Goal: Information Seeking & Learning: Learn about a topic

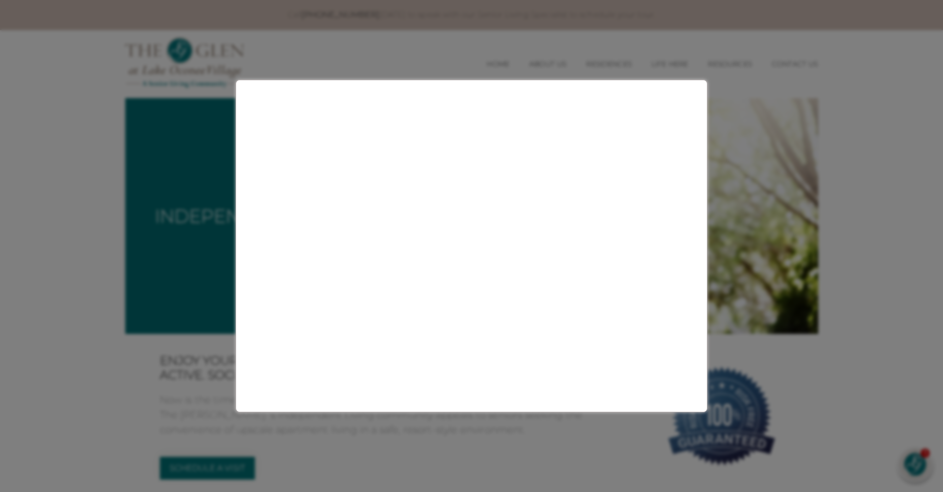
scroll to position [1097, 0]
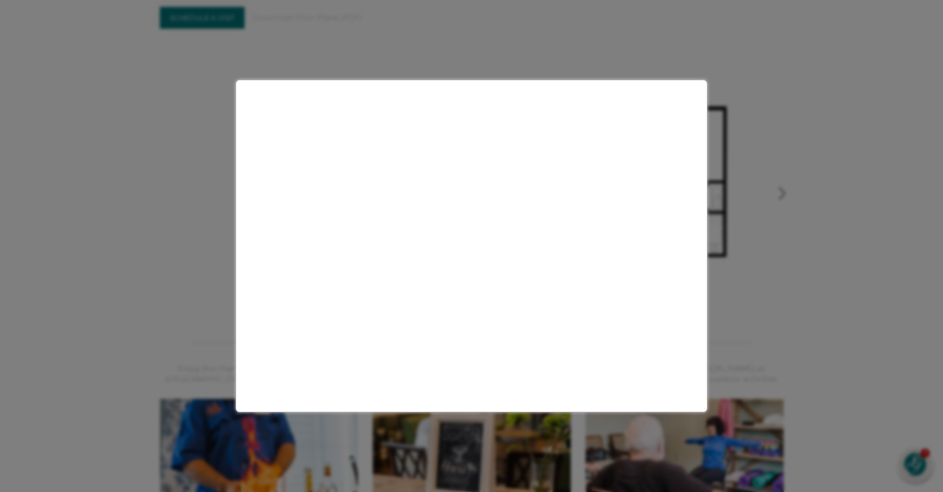
click at [691, 482] on div at bounding box center [471, 246] width 943 height 492
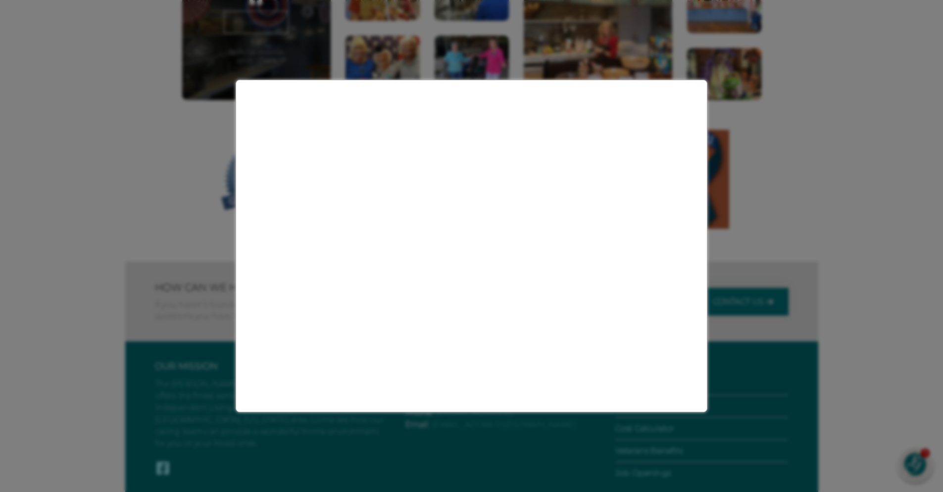
scroll to position [1919, 0]
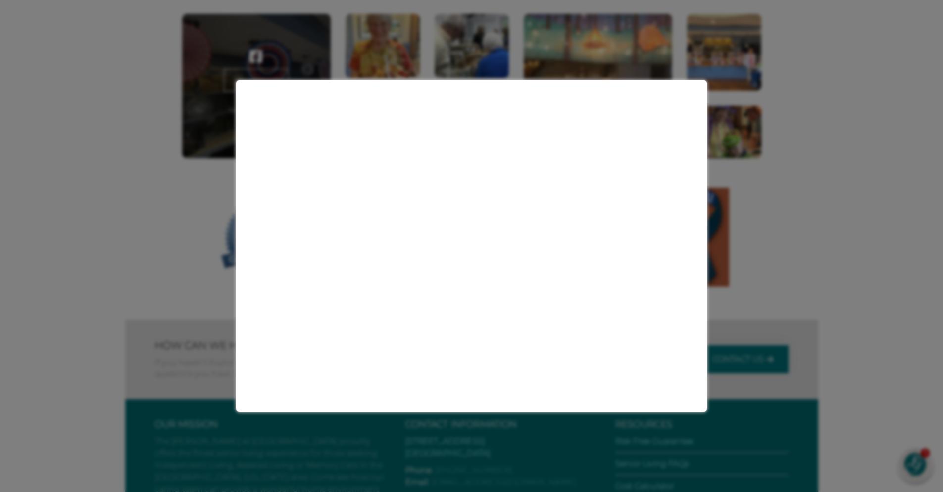
scroll to position [1833, 0]
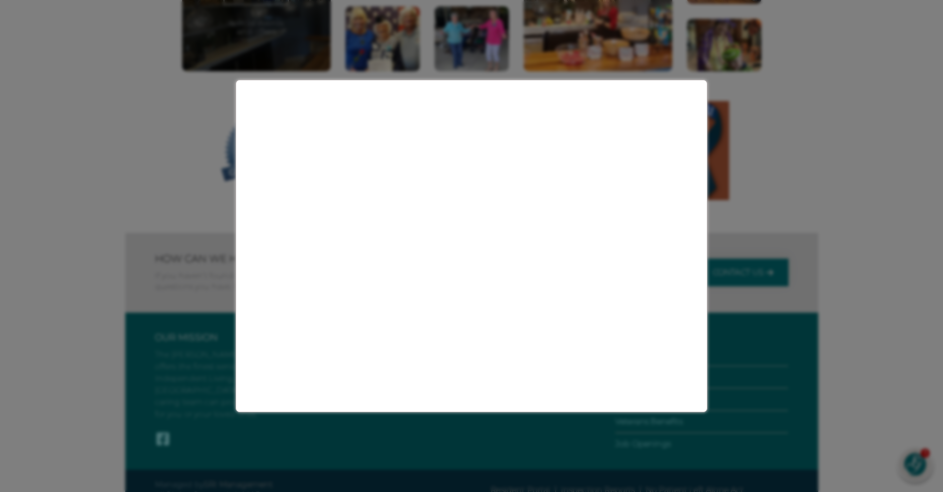
scroll to position [1830, 0]
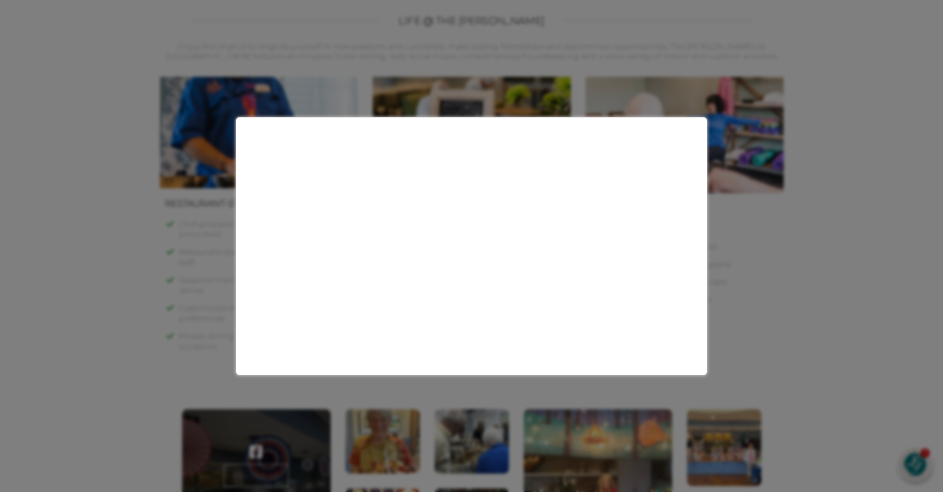
scroll to position [1336, 0]
